Goal: Register for event/course

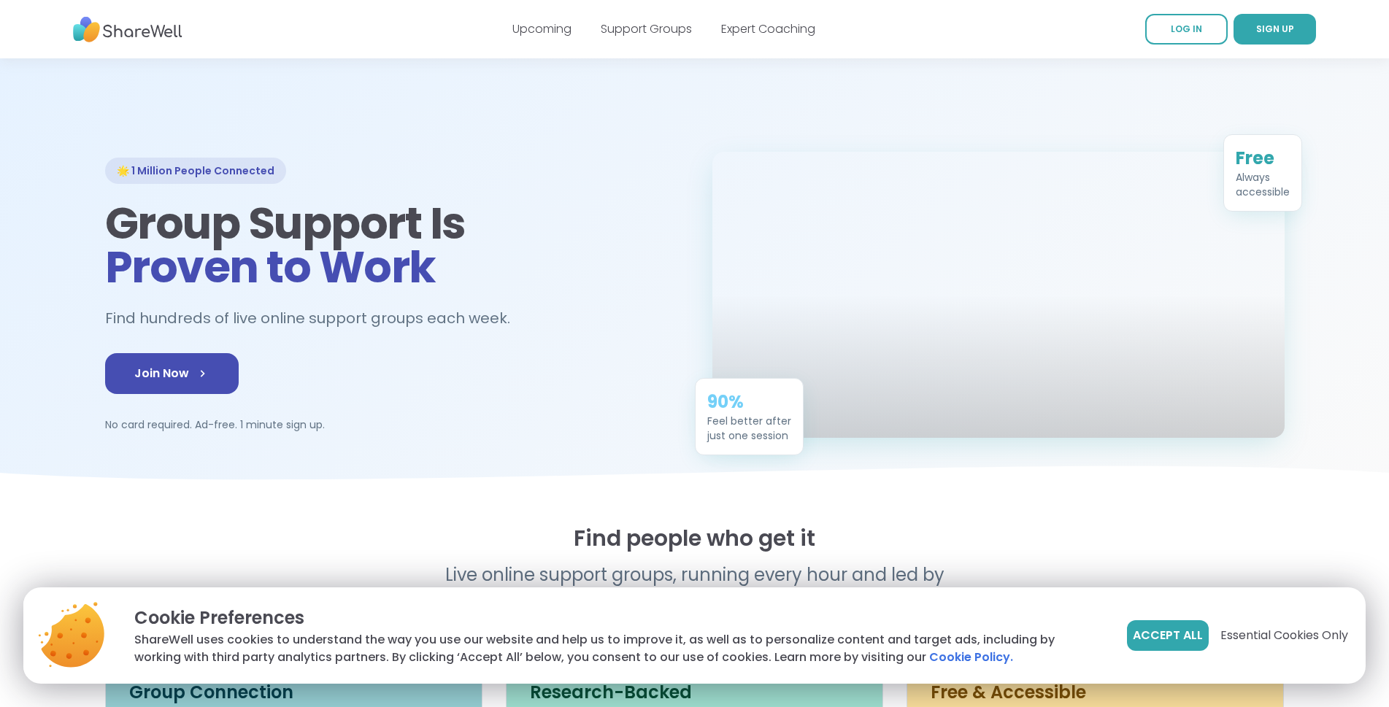
click at [134, 383] on span "Join Now" at bounding box center [171, 374] width 75 height 18
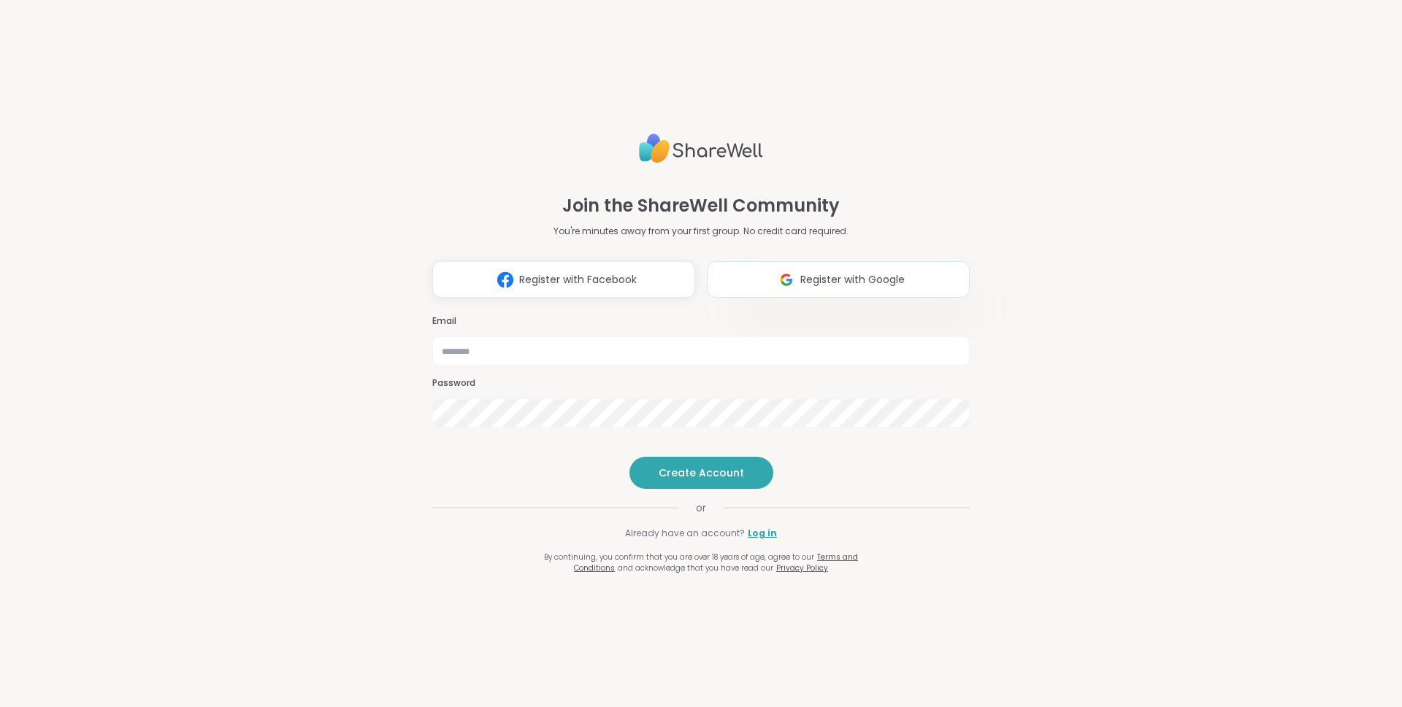
click at [899, 261] on button "Register with Google" at bounding box center [838, 279] width 263 height 37
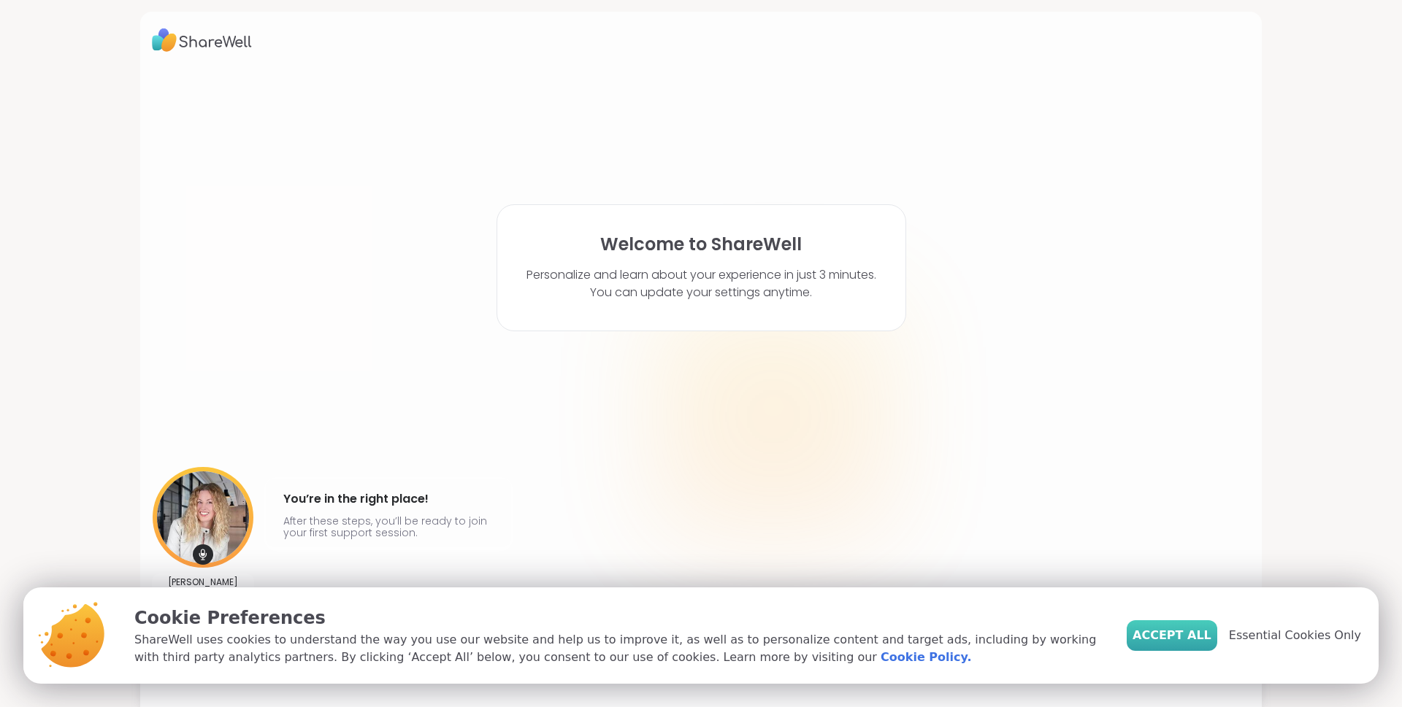
click at [1185, 635] on span "Accept All" at bounding box center [1171, 636] width 79 height 18
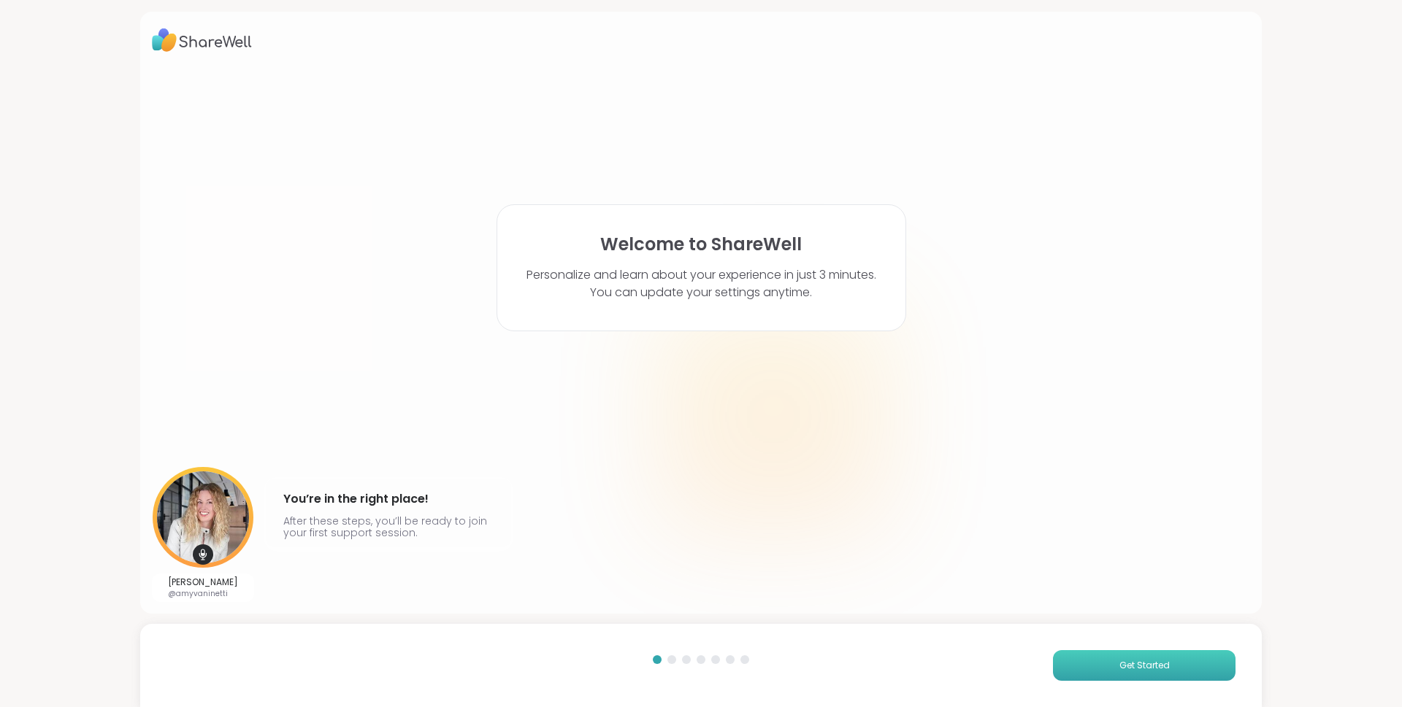
click at [1119, 660] on span "Get Started" at bounding box center [1144, 665] width 50 height 13
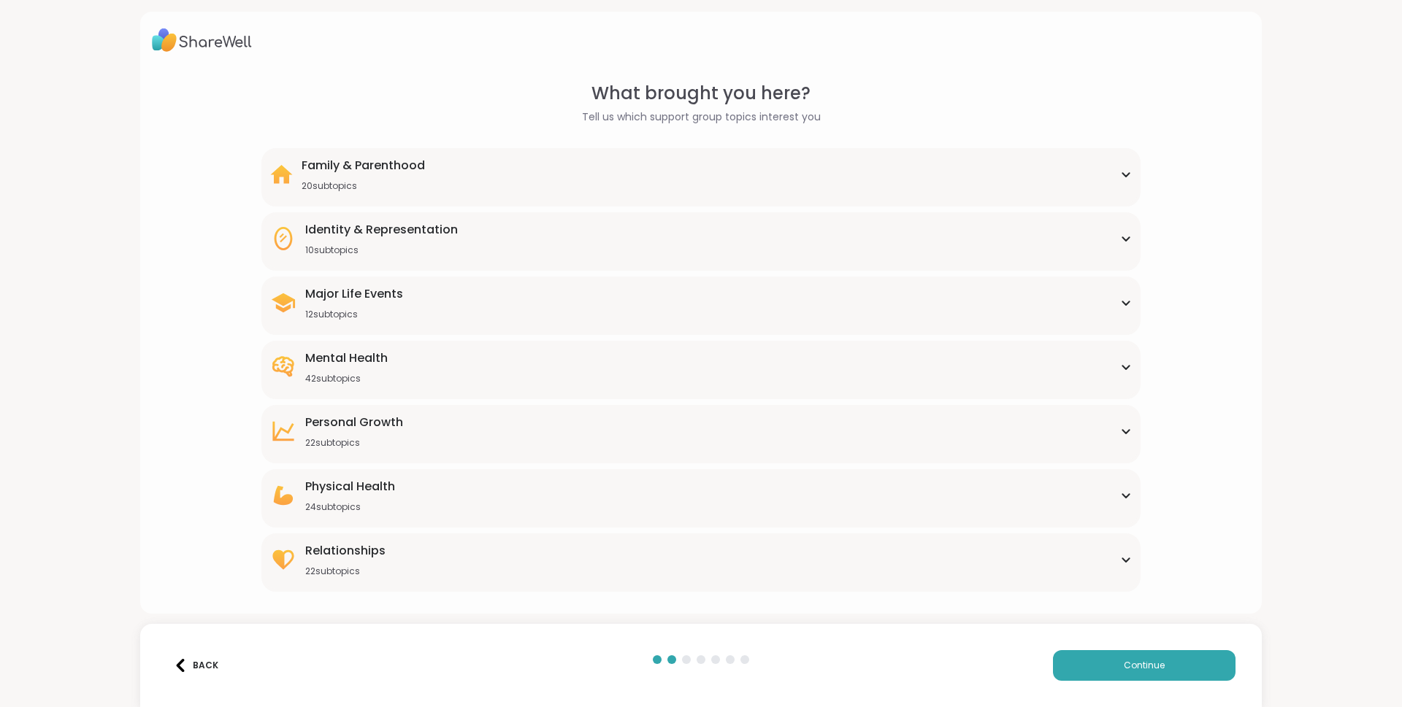
click at [415, 359] on div "Mental Health 42 subtopics" at bounding box center [700, 367] width 861 height 35
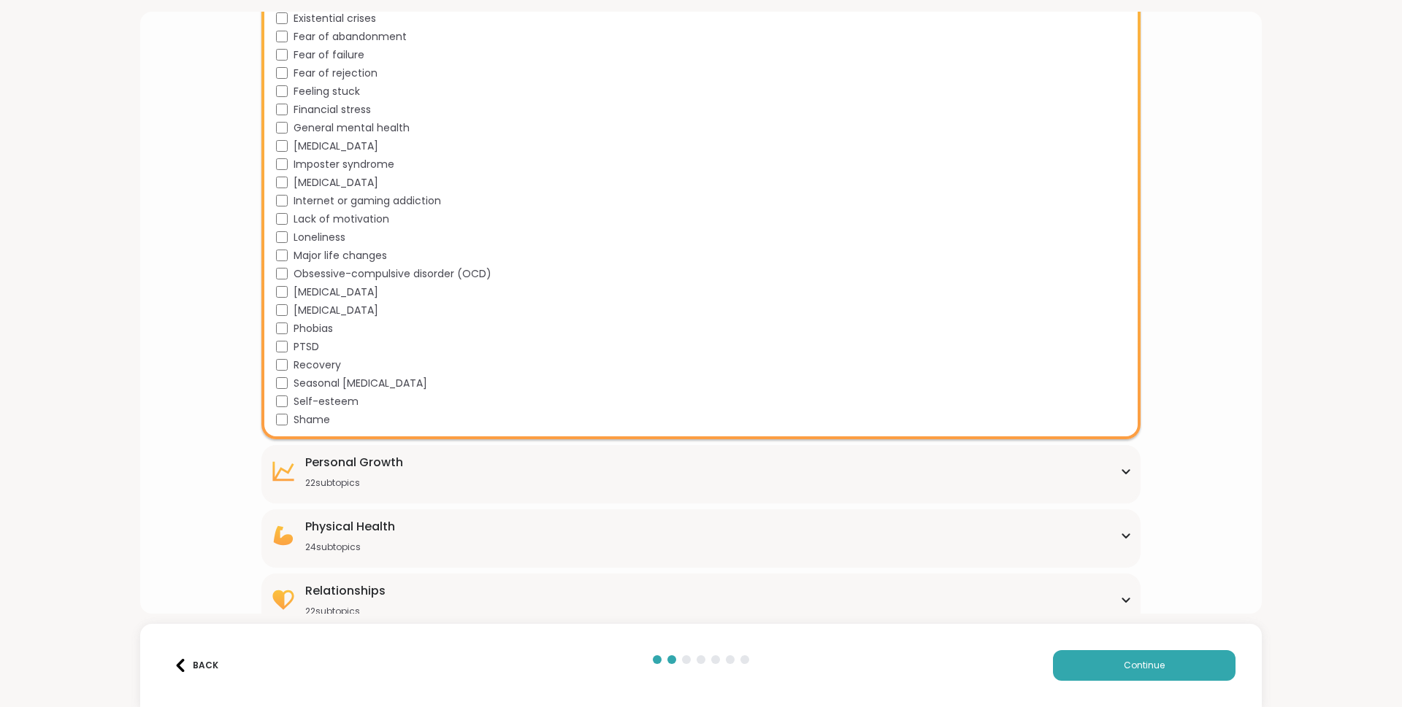
scroll to position [708, 0]
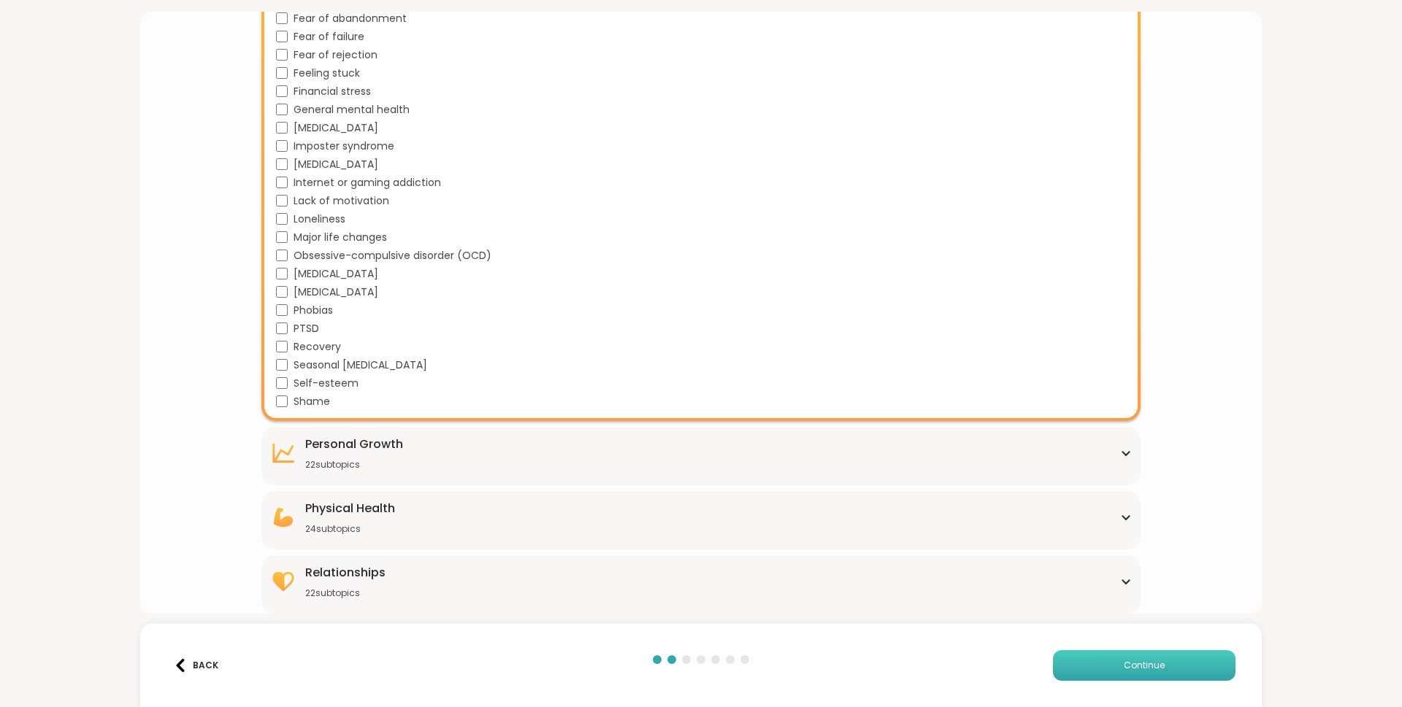
click at [1101, 659] on button "Continue" at bounding box center [1144, 666] width 183 height 31
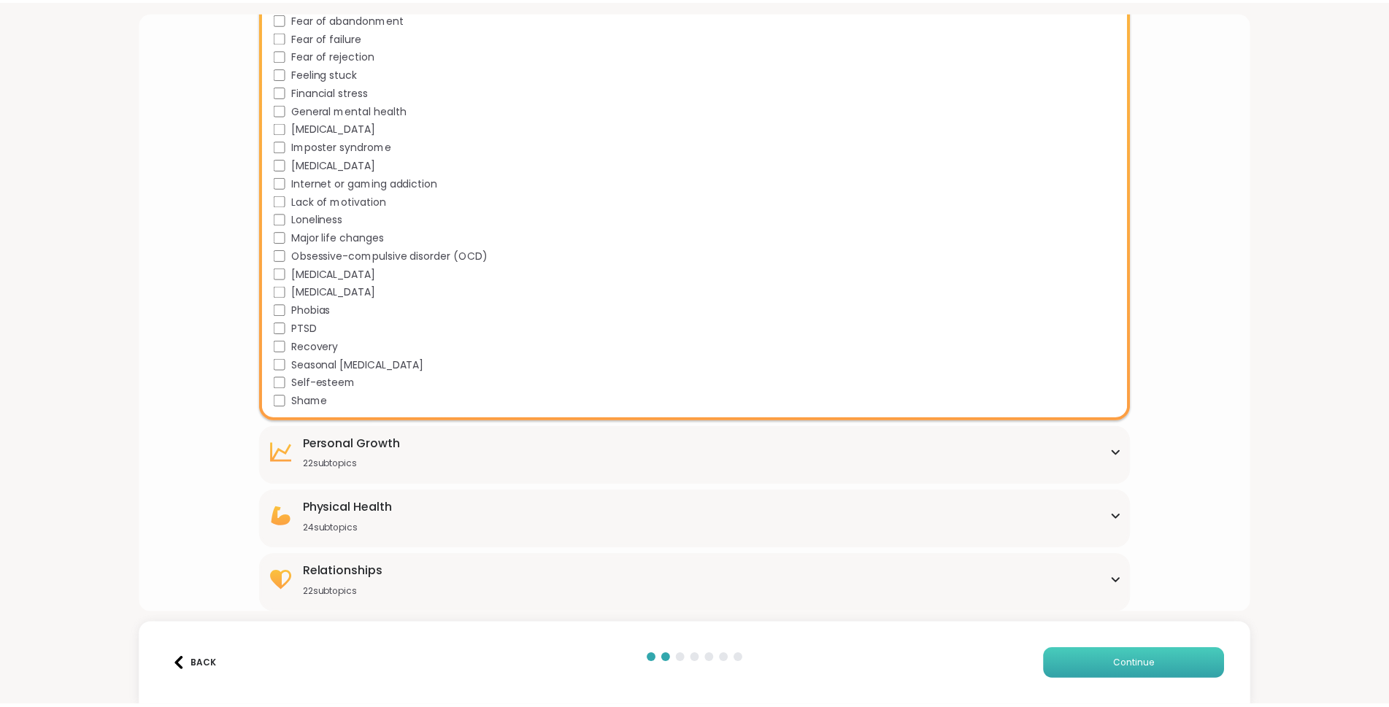
scroll to position [0, 0]
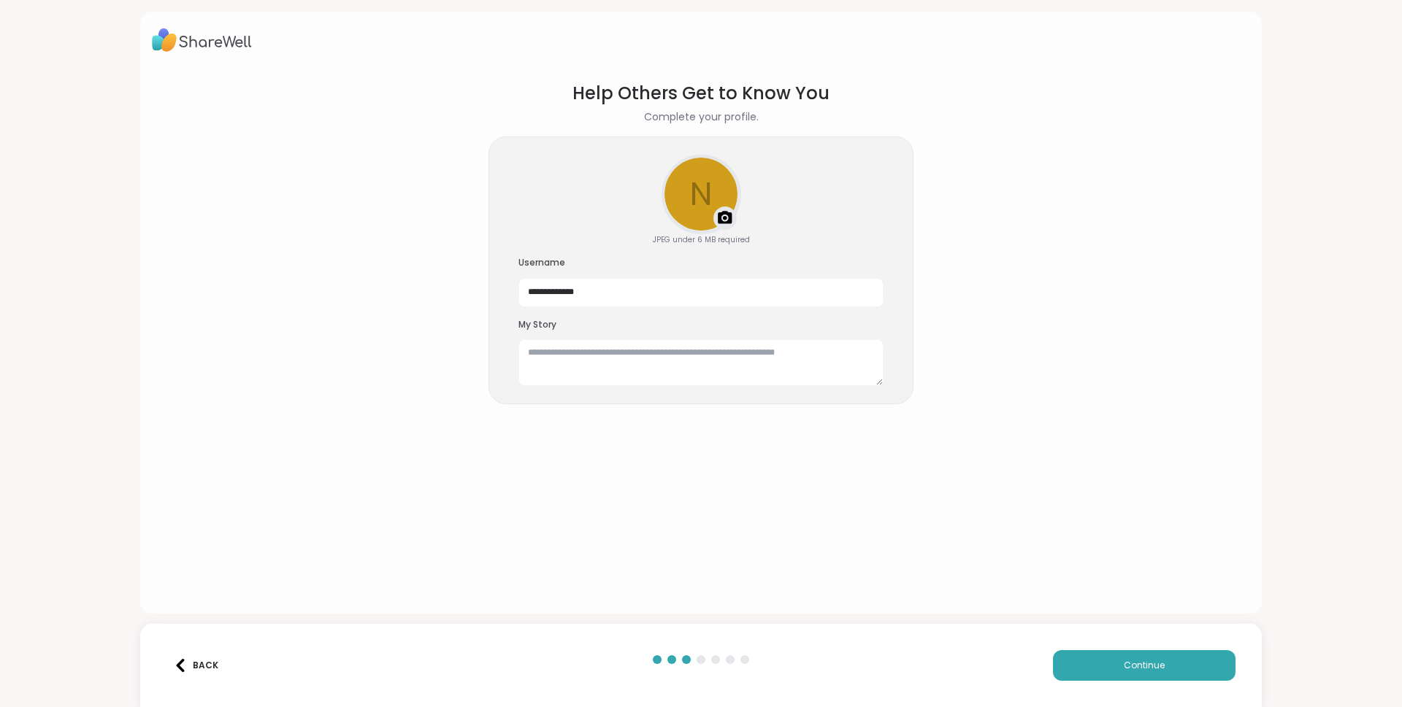
click at [1138, 681] on div "Back Continue" at bounding box center [700, 665] width 1121 height 83
click at [1116, 664] on button "Continue" at bounding box center [1144, 666] width 183 height 31
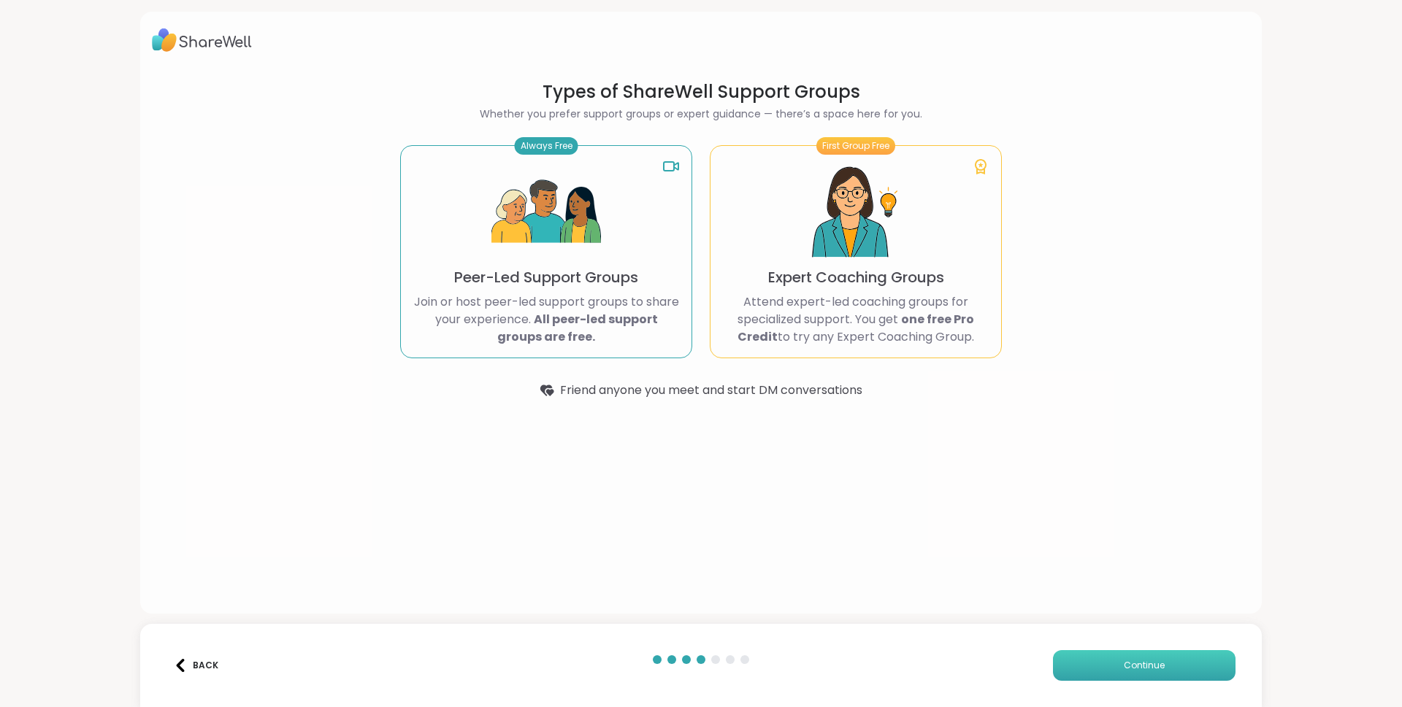
click at [1115, 664] on button "Continue" at bounding box center [1144, 666] width 183 height 31
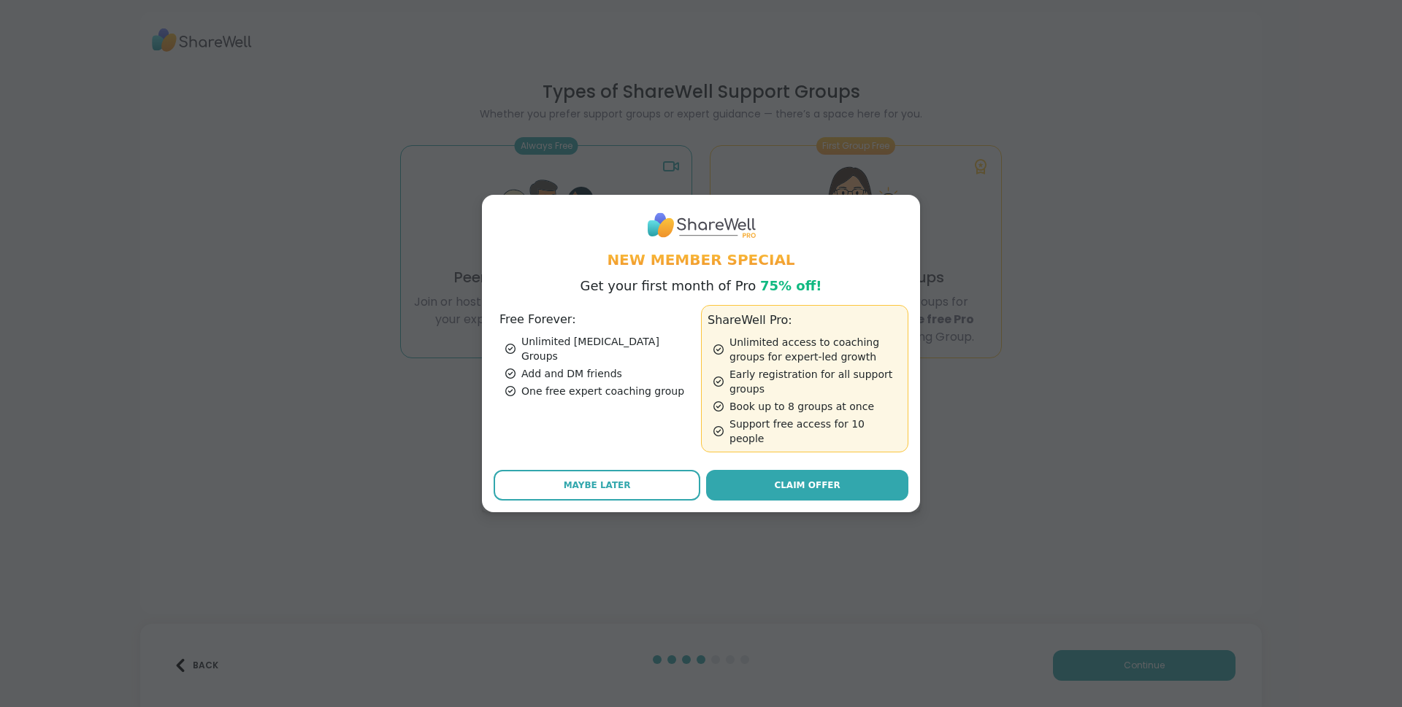
click at [634, 470] on button "Maybe Later" at bounding box center [597, 485] width 207 height 31
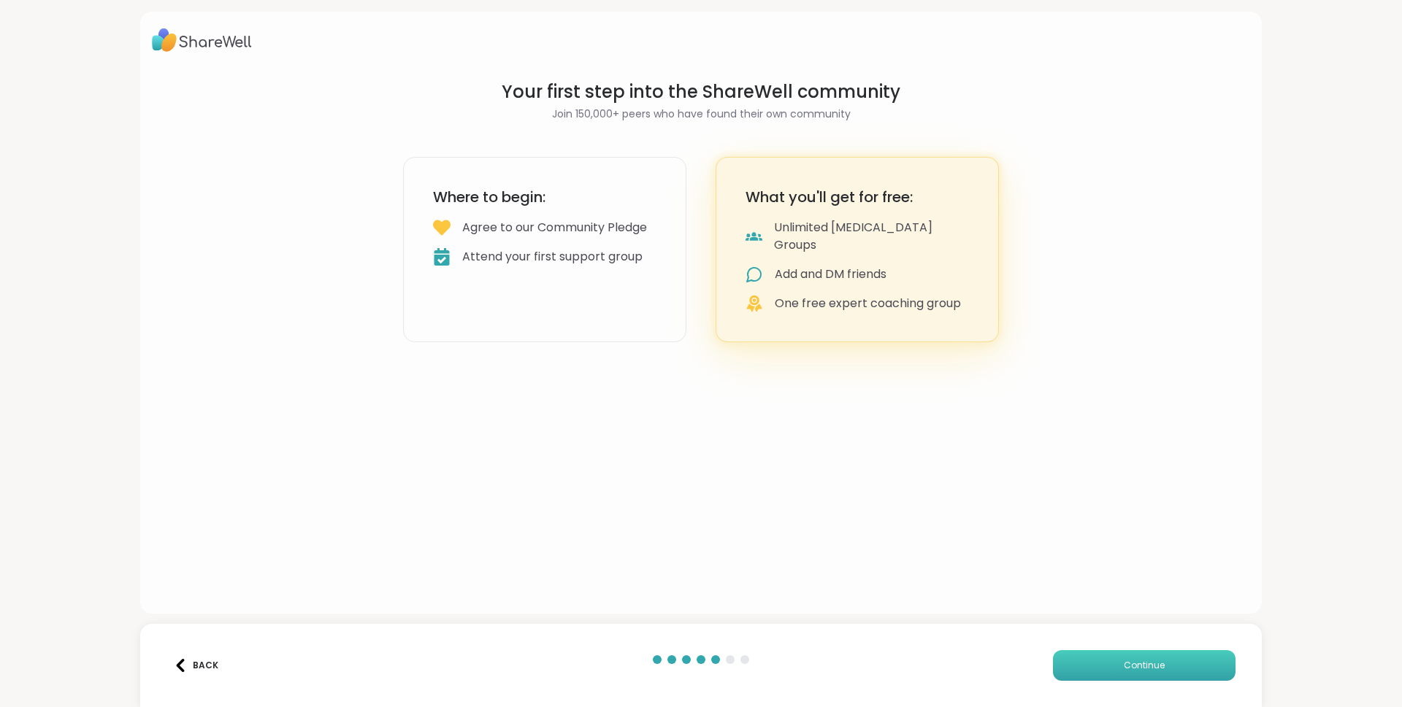
click at [1085, 658] on button "Continue" at bounding box center [1144, 666] width 183 height 31
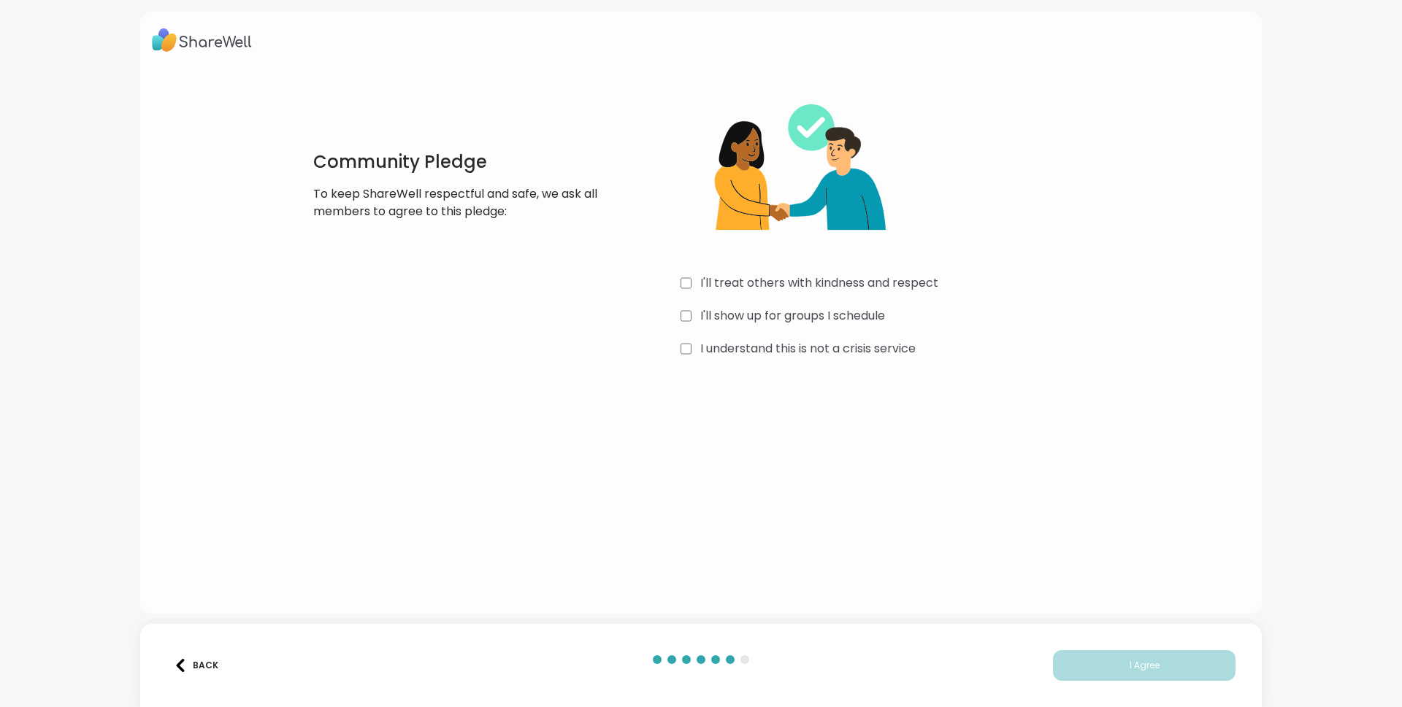
click at [764, 270] on div "I'll treat others with kindness and respect I'll show up for groups I schedule …" at bounding box center [898, 220] width 437 height 281
click at [762, 280] on label "I'll treat others with kindness and respect" at bounding box center [819, 284] width 238 height 18
click at [757, 315] on label "I'll show up for groups I schedule" at bounding box center [792, 316] width 185 height 18
click at [765, 350] on label "I understand this is not a crisis service" at bounding box center [807, 349] width 215 height 18
click at [1100, 656] on button "I Agree" at bounding box center [1144, 666] width 183 height 31
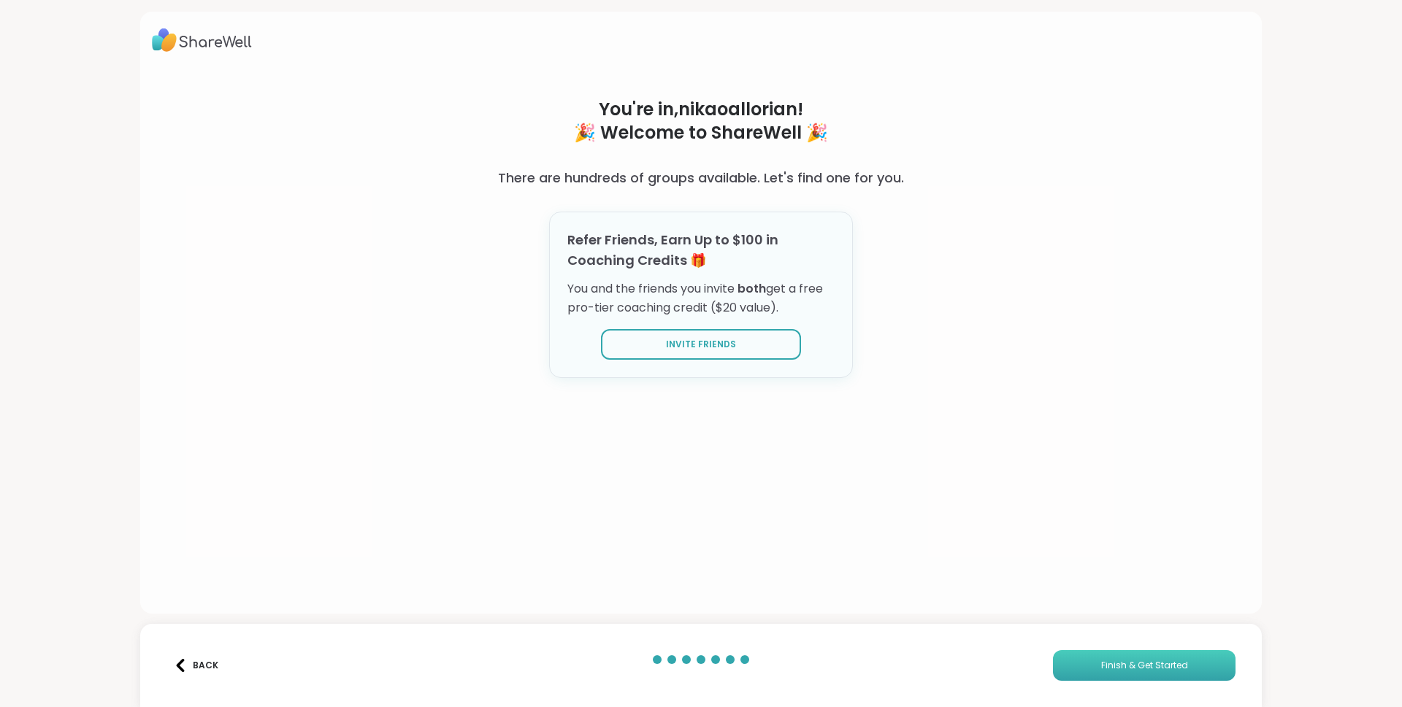
click at [1092, 661] on button "Finish & Get Started" at bounding box center [1144, 666] width 183 height 31
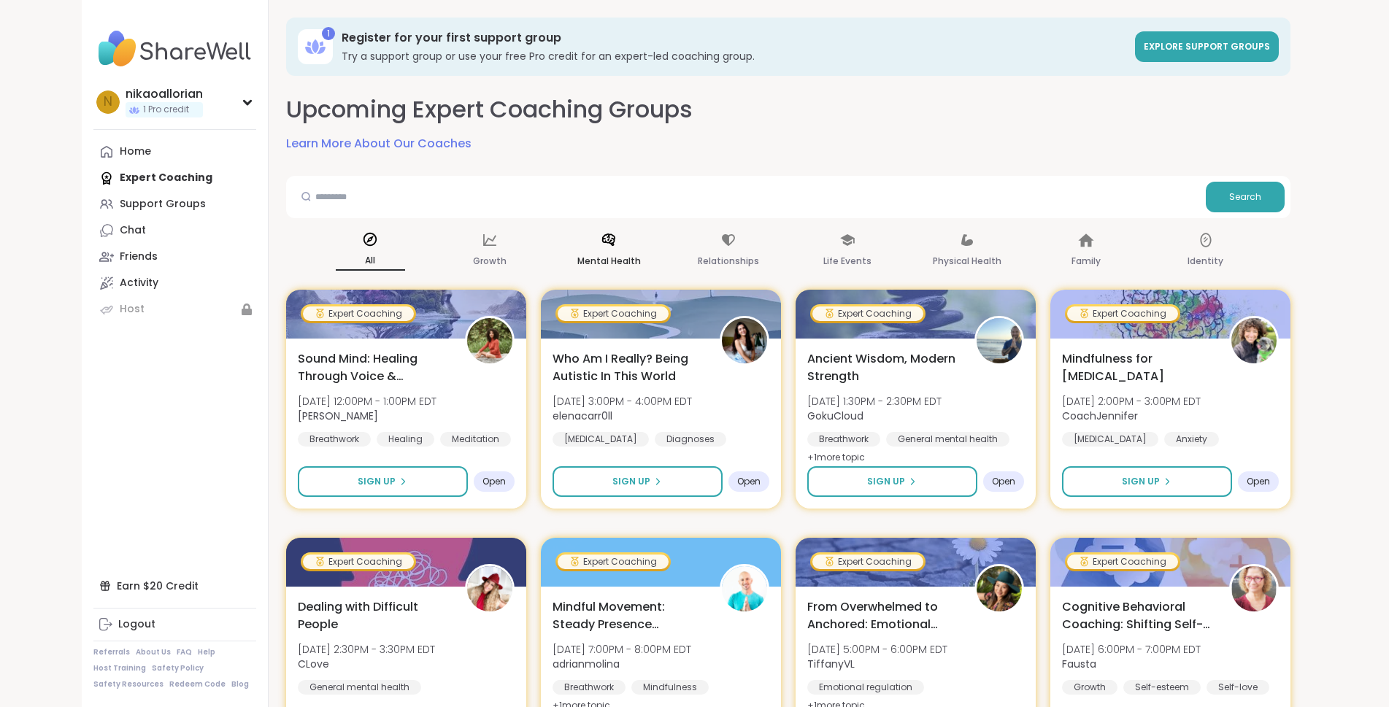
click at [615, 257] on div "Mental Health" at bounding box center [609, 251] width 69 height 54
